Goal: Check status: Check status

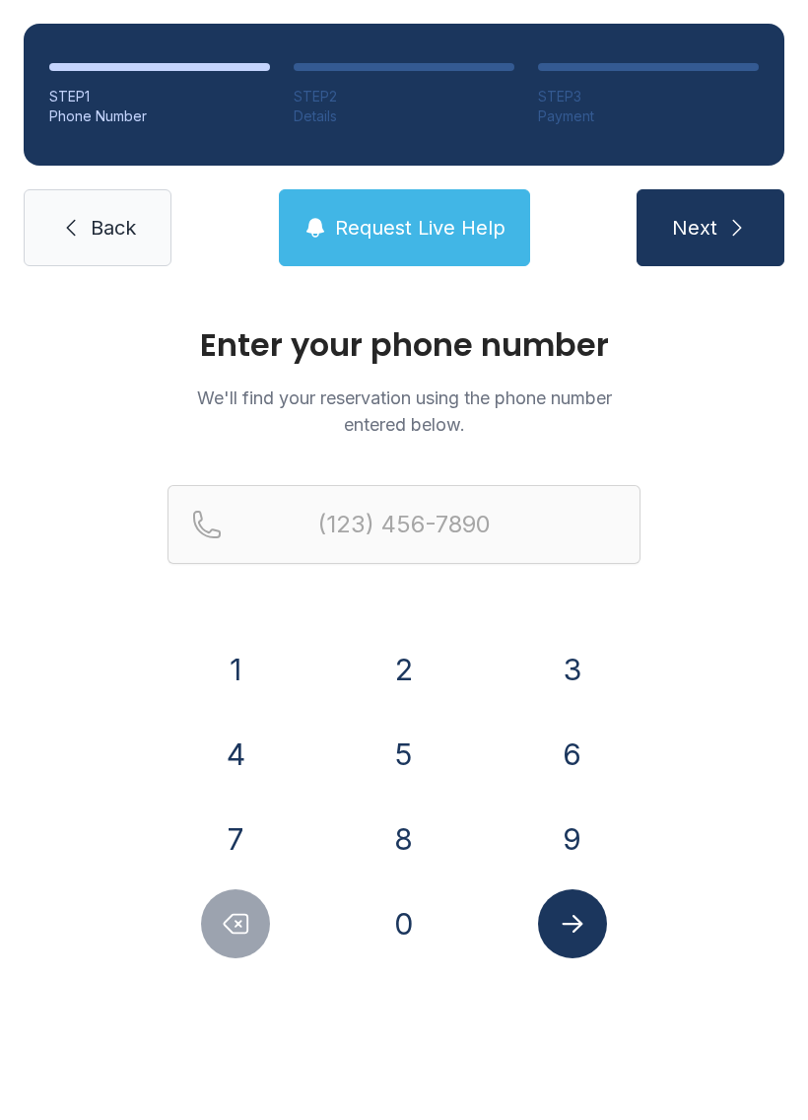
click at [553, 847] on button "9" at bounding box center [572, 839] width 69 height 69
click at [429, 935] on button "0" at bounding box center [404, 923] width 69 height 69
click at [248, 755] on button "4" at bounding box center [235, 754] width 69 height 69
click at [573, 673] on button "3" at bounding box center [572, 669] width 69 height 69
click at [269, 666] on button "1" at bounding box center [235, 669] width 69 height 69
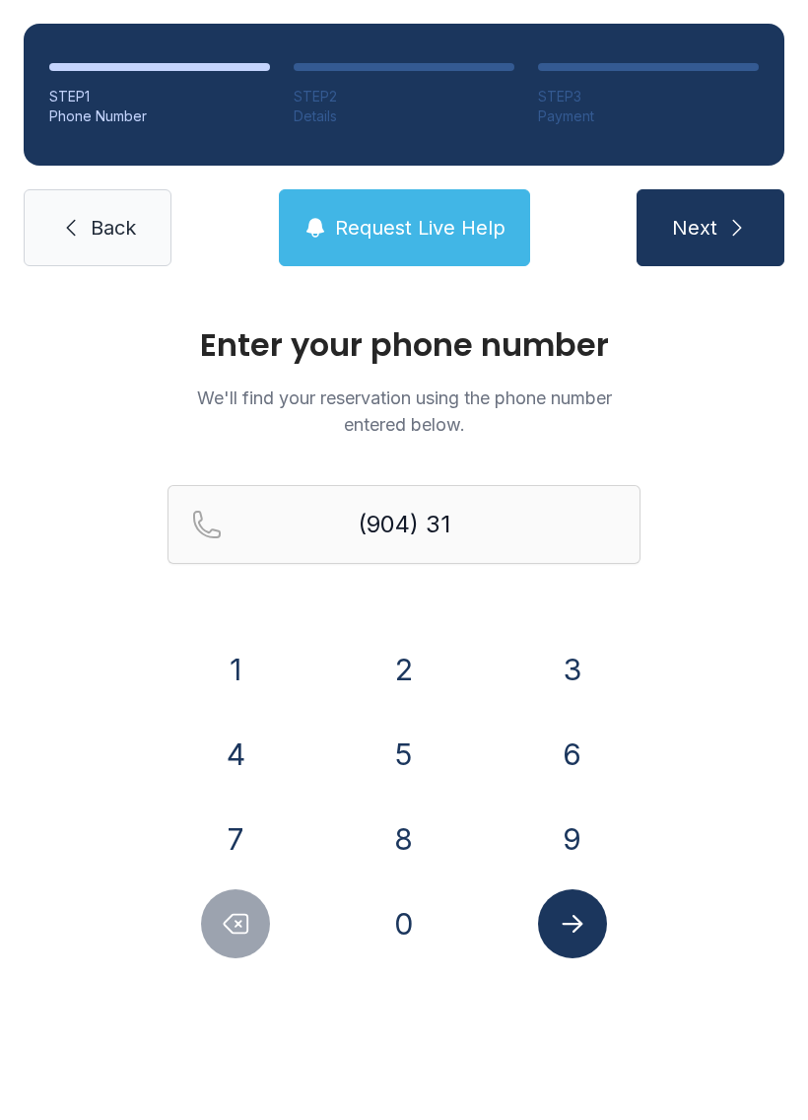
click at [550, 770] on button "6" at bounding box center [572, 754] width 69 height 69
click at [571, 842] on button "9" at bounding box center [572, 839] width 69 height 69
click at [573, 741] on button "6" at bounding box center [572, 754] width 69 height 69
click at [267, 755] on button "4" at bounding box center [235, 754] width 69 height 69
click at [572, 671] on button "3" at bounding box center [572, 669] width 69 height 69
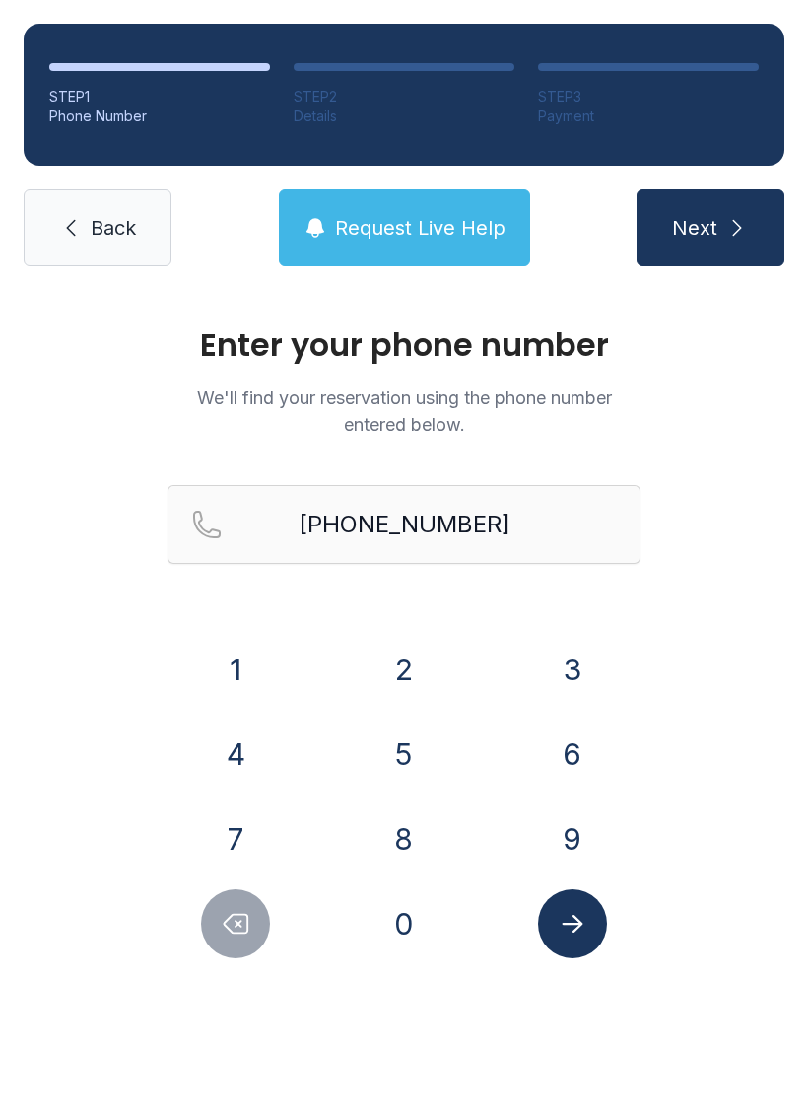
click at [710, 232] on span "Next" at bounding box center [694, 228] width 45 height 28
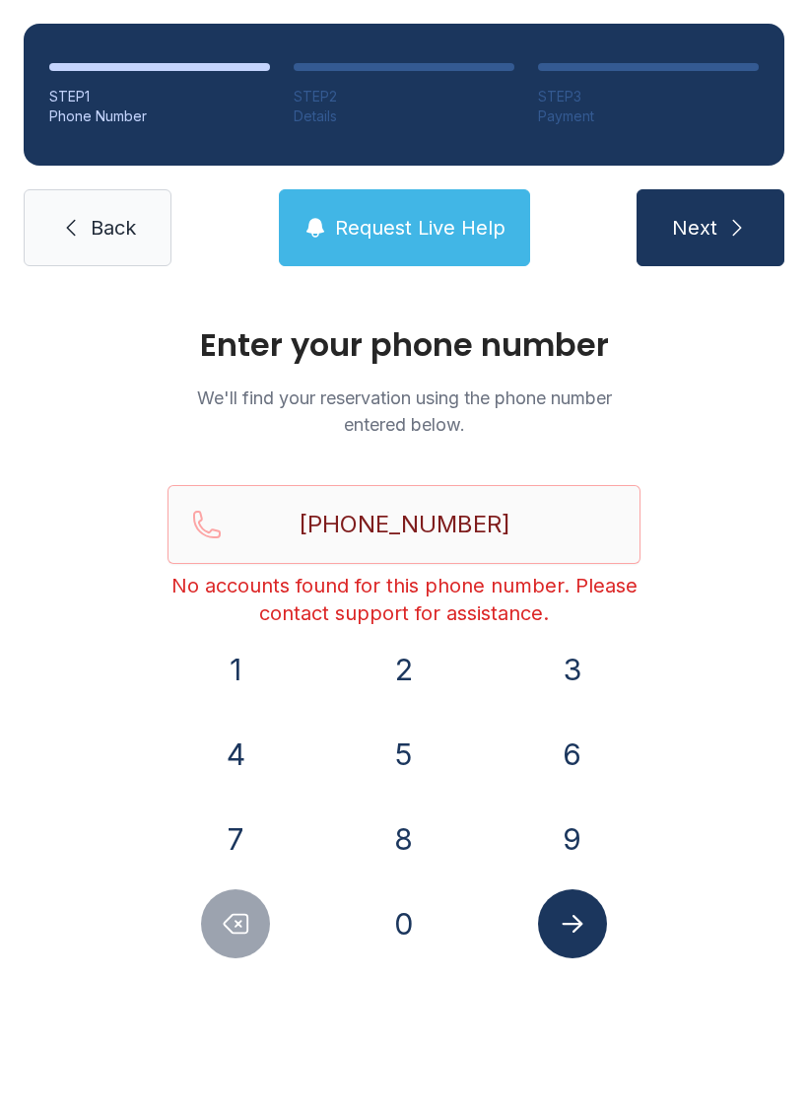
click at [386, 226] on span "Request Live Help" at bounding box center [420, 228] width 171 height 28
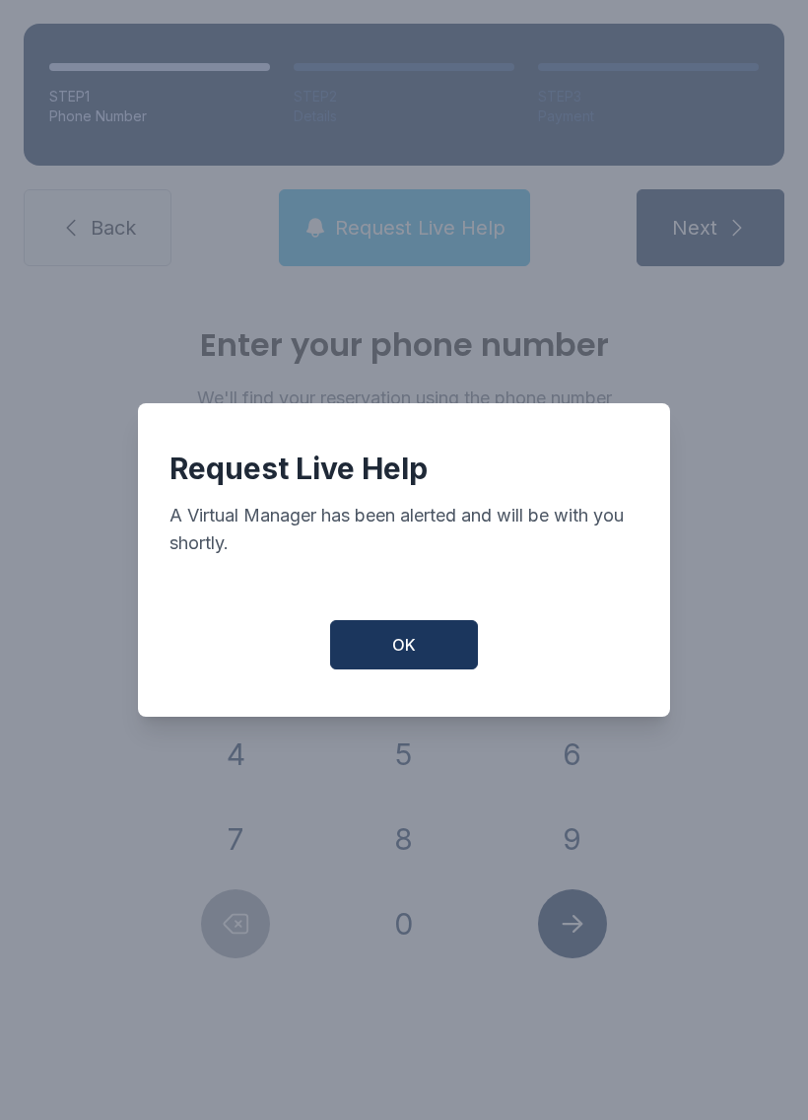
click at [432, 666] on button "OK" at bounding box center [404, 644] width 148 height 49
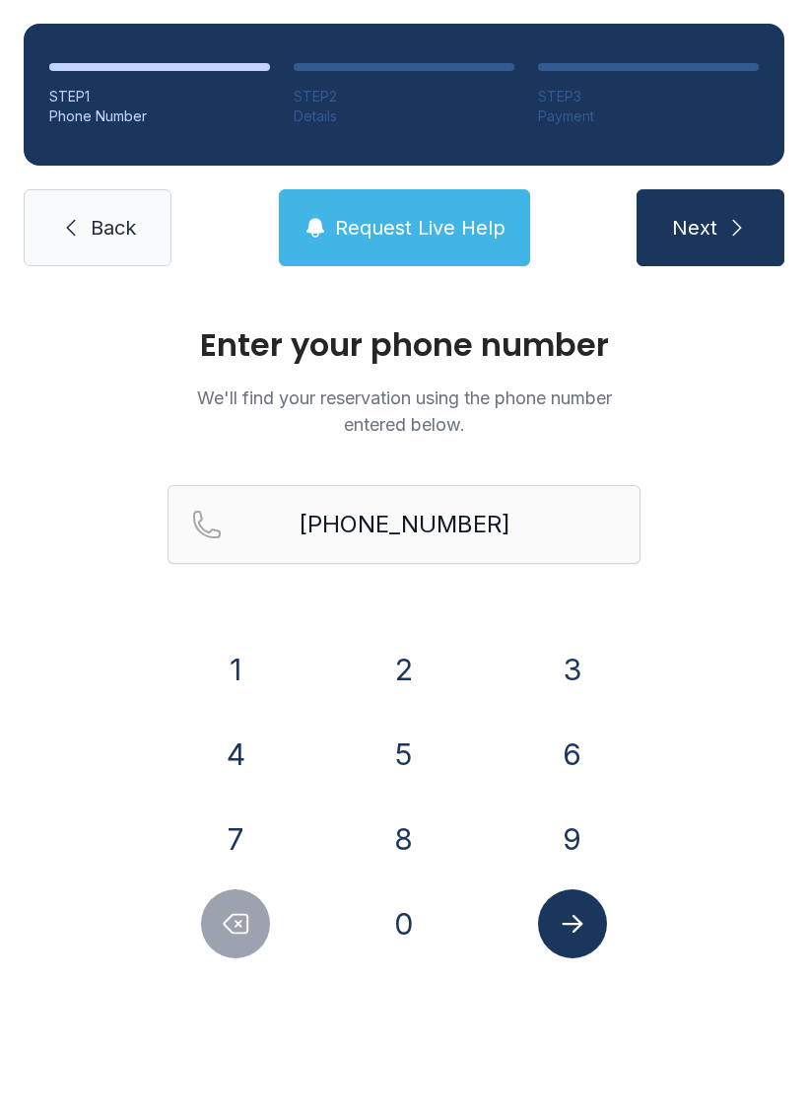
click at [401, 222] on span "Request Live Help" at bounding box center [420, 228] width 171 height 28
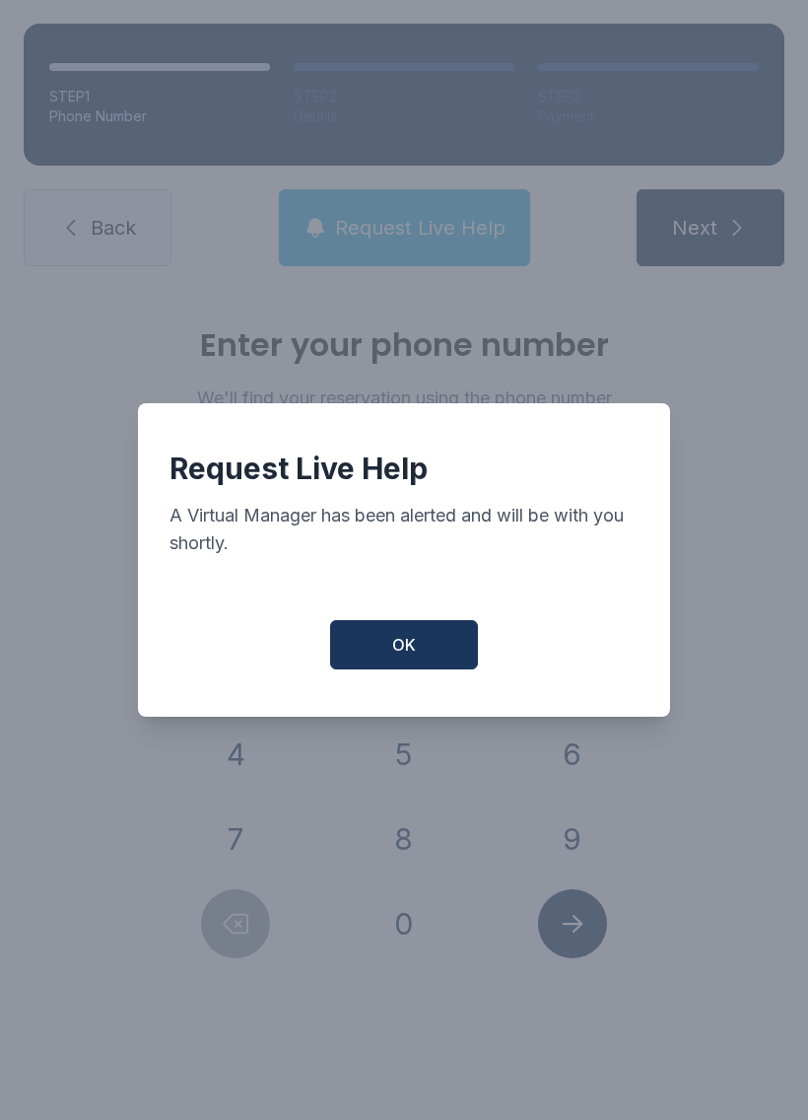
click at [420, 655] on button "OK" at bounding box center [404, 644] width 148 height 49
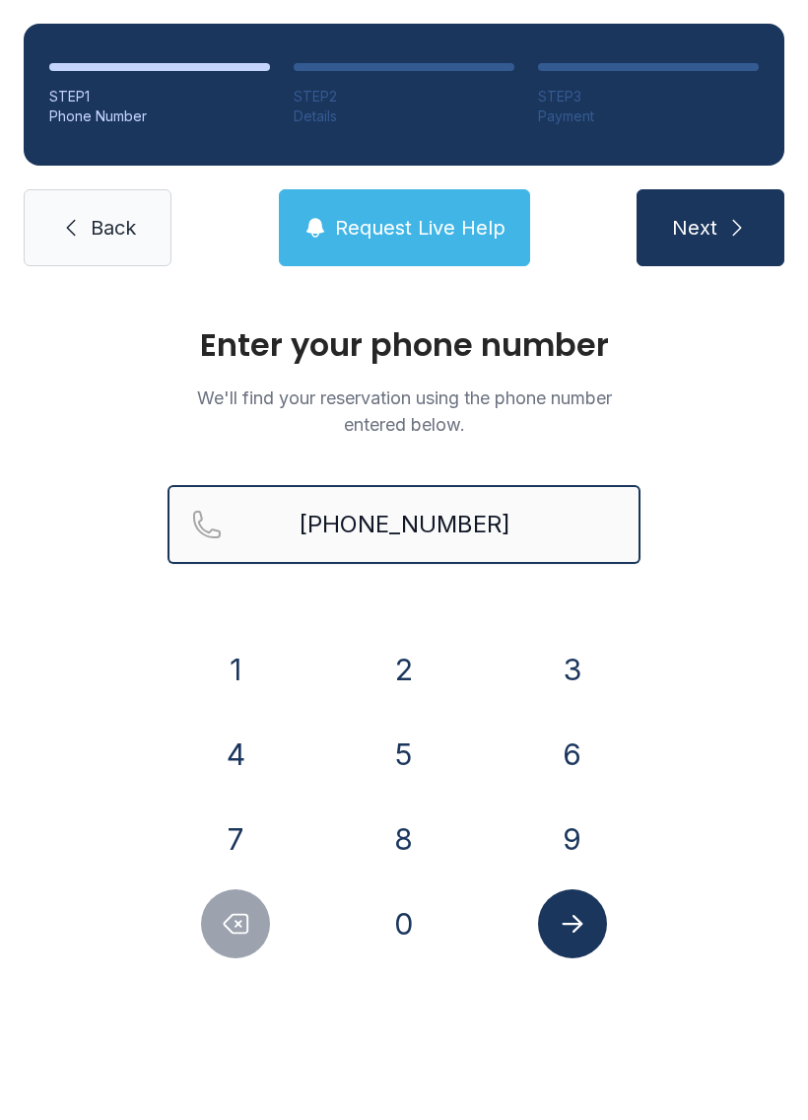
click at [530, 509] on input "(904) 316-9643" at bounding box center [404, 524] width 473 height 79
click at [722, 626] on div "Enter your phone number We'll find your reservation using the phone number ente…" at bounding box center [404, 663] width 808 height 747
click at [242, 935] on icon "Delete number" at bounding box center [236, 924] width 30 height 30
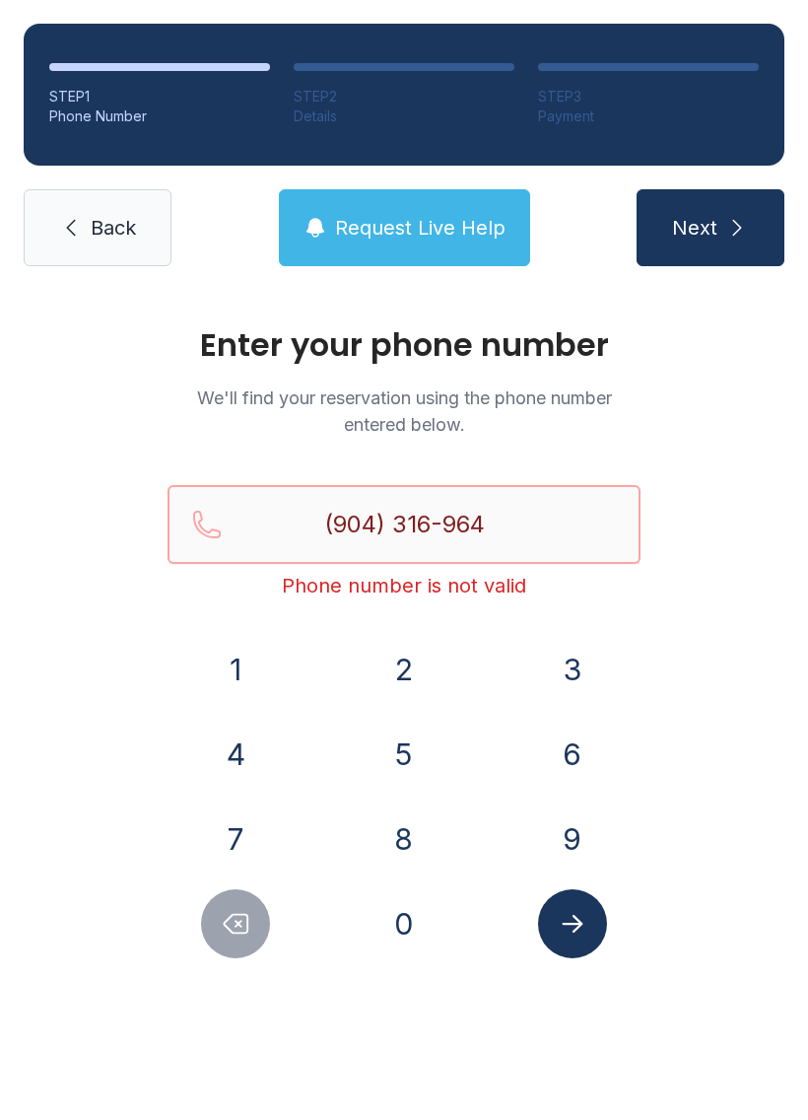
click at [531, 531] on input "(904) 316-964" at bounding box center [404, 524] width 473 height 79
click at [705, 683] on div "Enter your phone number We'll find your reservation using the phone number ente…" at bounding box center [404, 663] width 808 height 747
click at [240, 939] on button "Delete number" at bounding box center [235, 923] width 69 height 69
click at [239, 939] on button "Delete number" at bounding box center [235, 923] width 69 height 69
click at [245, 926] on icon "Delete number" at bounding box center [236, 924] width 30 height 30
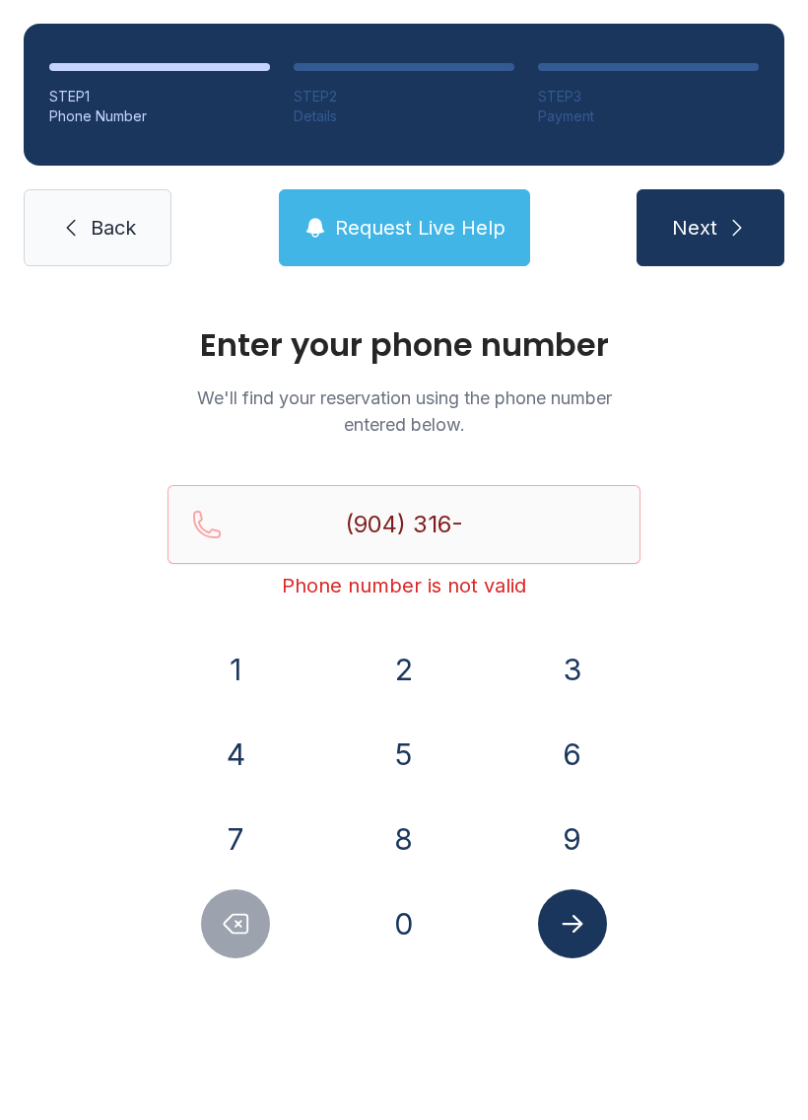
click at [245, 926] on icon "Delete number" at bounding box center [236, 924] width 30 height 30
click at [245, 912] on icon "Delete number" at bounding box center [236, 924] width 30 height 30
click at [244, 912] on icon "Delete number" at bounding box center [236, 924] width 30 height 30
click at [243, 911] on icon "Delete number" at bounding box center [236, 924] width 30 height 30
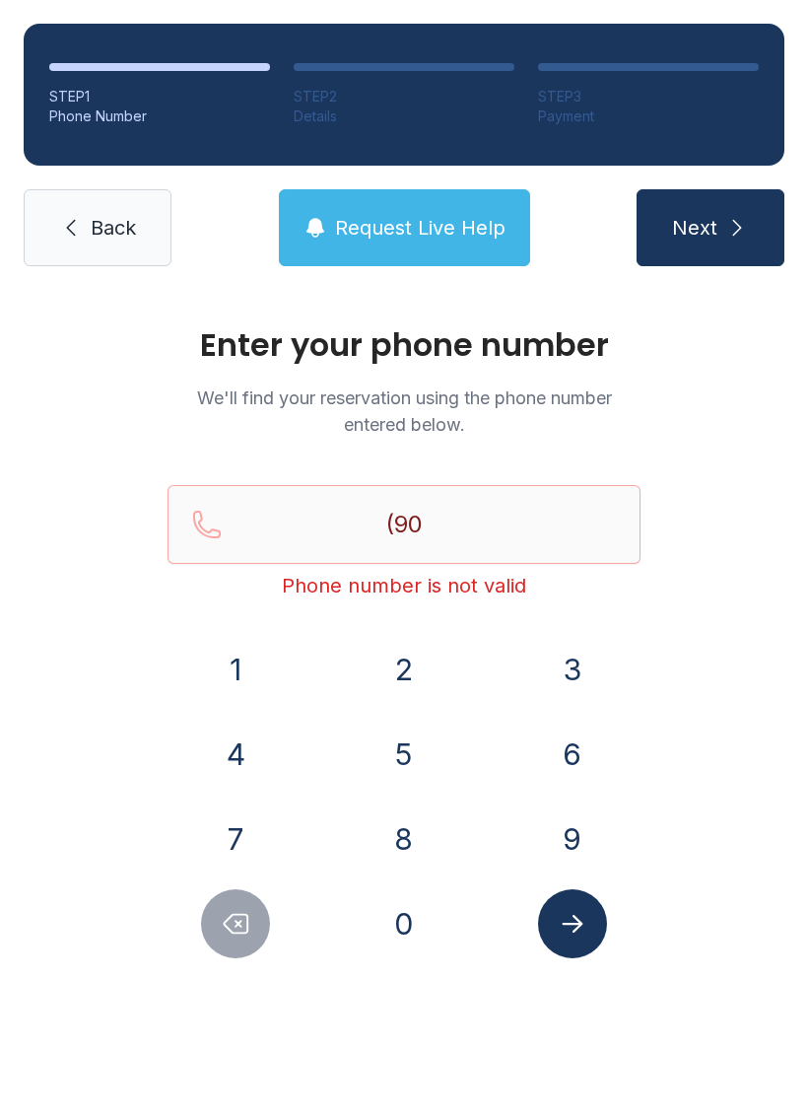
type input "(9"
click at [245, 910] on icon "Delete number" at bounding box center [236, 924] width 30 height 30
click at [245, 909] on icon "Delete number" at bounding box center [236, 924] width 30 height 30
click at [242, 906] on button "Delete number" at bounding box center [235, 923] width 69 height 69
